Goal: Transaction & Acquisition: Obtain resource

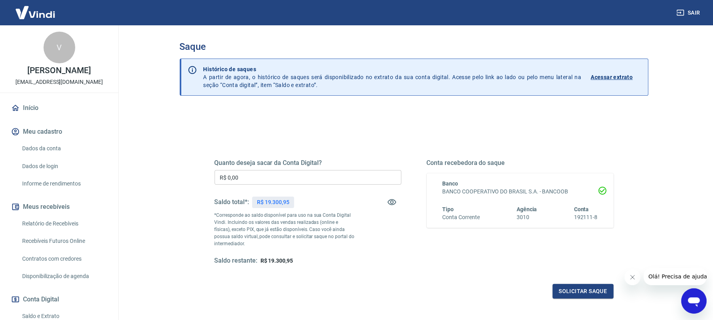
click at [250, 180] on input "R$ 0,00" at bounding box center [307, 177] width 187 height 15
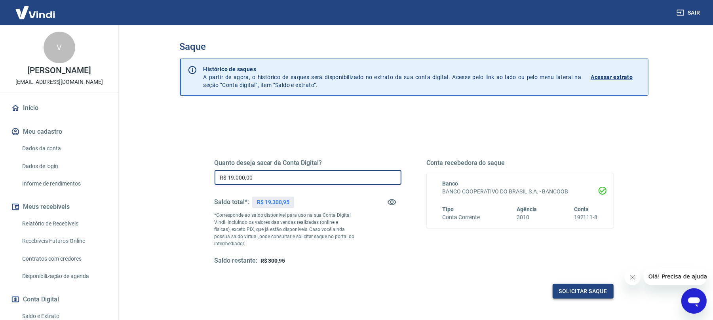
type input "R$ 19.000,00"
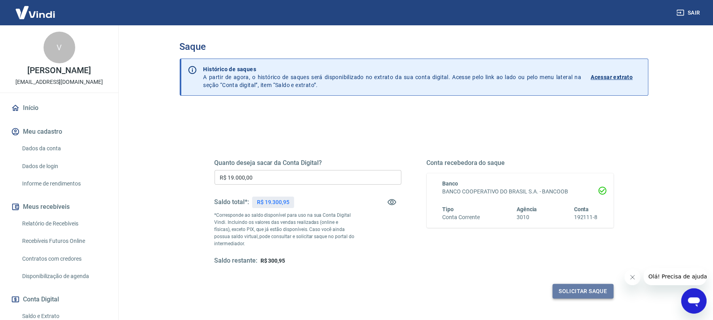
click at [566, 285] on button "Solicitar saque" at bounding box center [582, 291] width 61 height 15
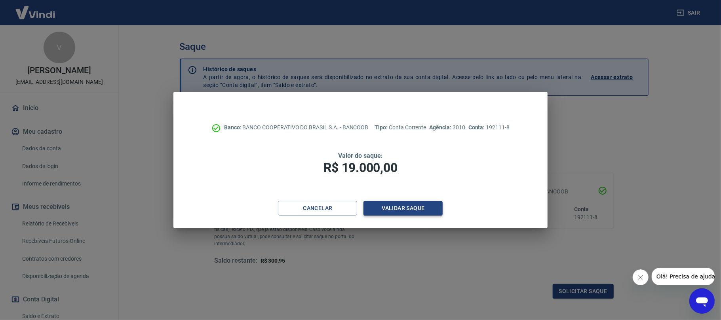
click at [406, 206] on button "Validar saque" at bounding box center [402, 208] width 79 height 15
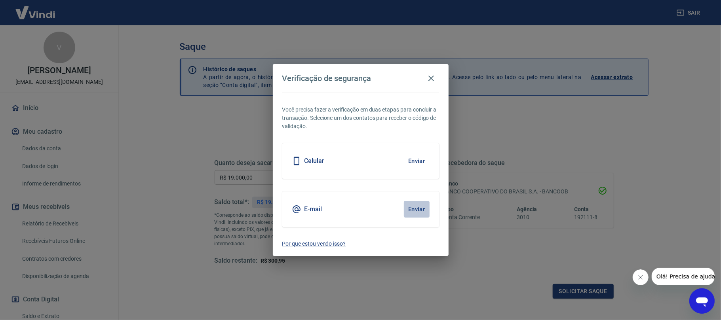
click at [412, 201] on button "Enviar" at bounding box center [417, 209] width 26 height 17
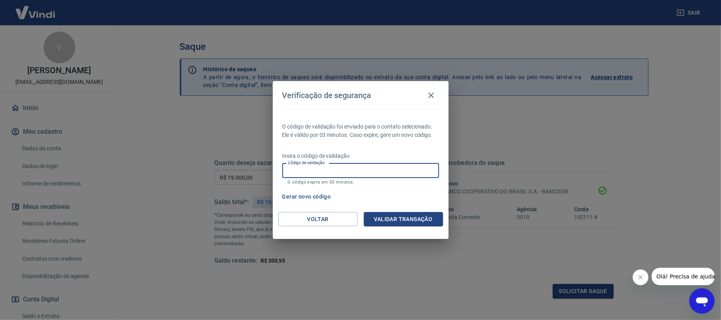
click at [416, 170] on input "Código de validação" at bounding box center [360, 170] width 157 height 15
type input "731333"
click at [392, 219] on button "Validar transação" at bounding box center [403, 219] width 79 height 15
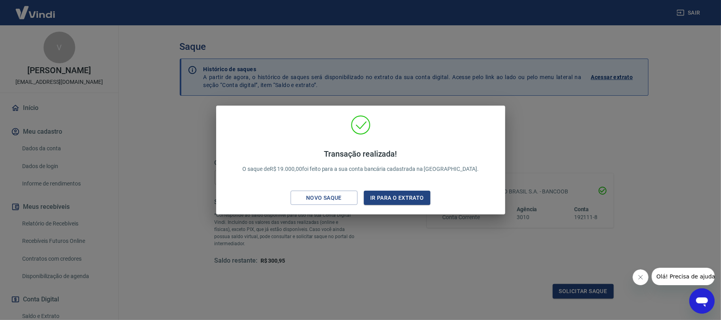
click at [388, 233] on div "Transação realizada! O saque de R$ 19.000,00 foi feito para a sua conta bancári…" at bounding box center [360, 160] width 721 height 320
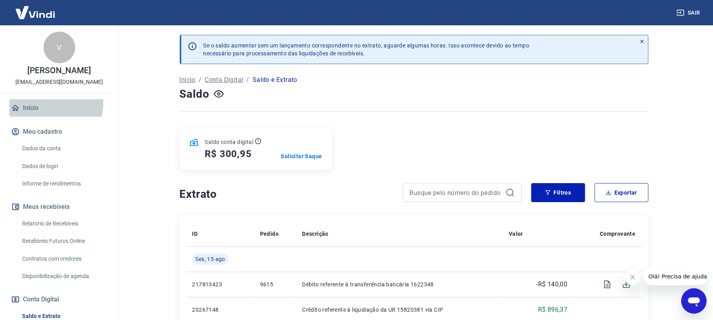
click at [44, 111] on link "Início" at bounding box center [58, 107] width 99 height 17
